Goal: Task Accomplishment & Management: Use online tool/utility

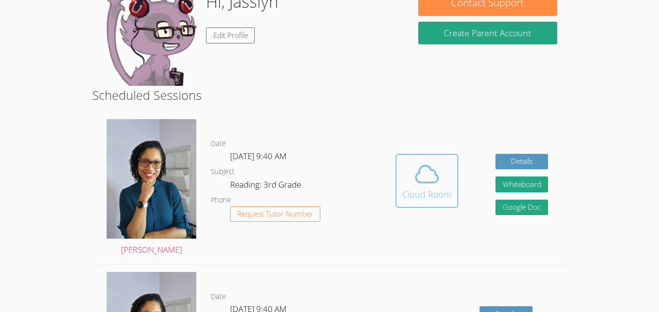
scroll to position [77, 0]
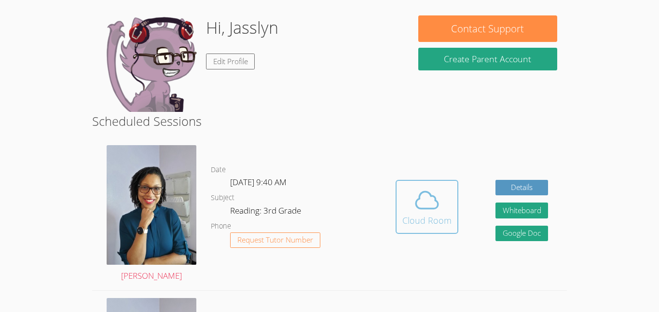
click at [422, 191] on icon at bounding box center [427, 199] width 22 height 17
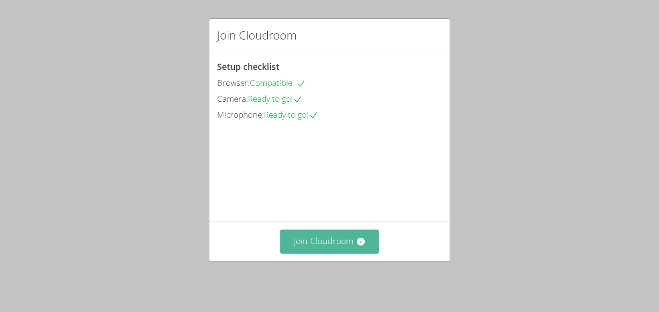
click at [349, 246] on button "Join Cloudroom" at bounding box center [329, 242] width 99 height 24
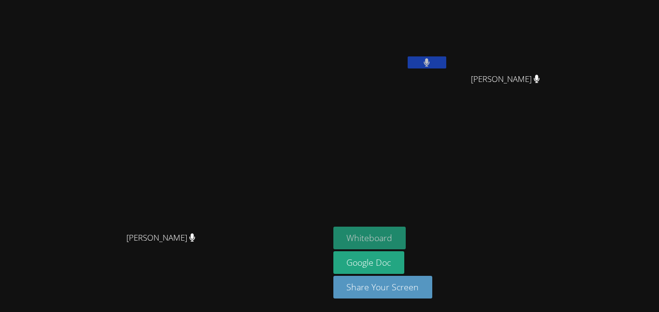
click at [406, 237] on button "Whiteboard" at bounding box center [369, 238] width 73 height 23
